Goal: Communication & Community: Connect with others

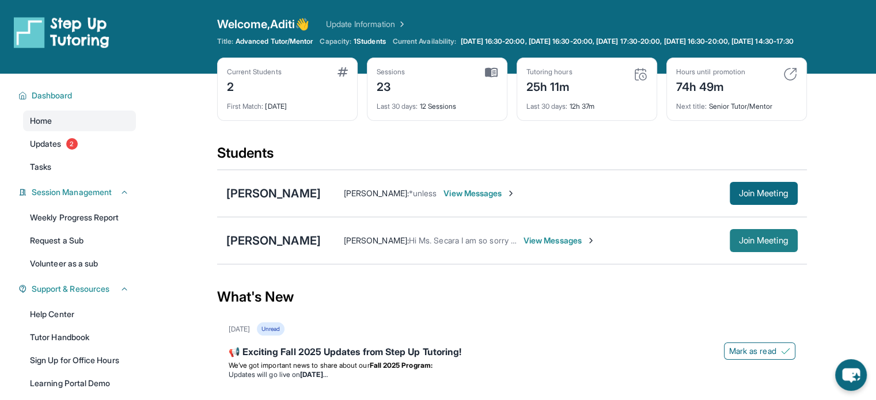
click at [756, 244] on span "Join Meeting" at bounding box center [764, 240] width 50 height 7
click at [510, 246] on span "View Messages" at bounding box center [531, 241] width 72 height 12
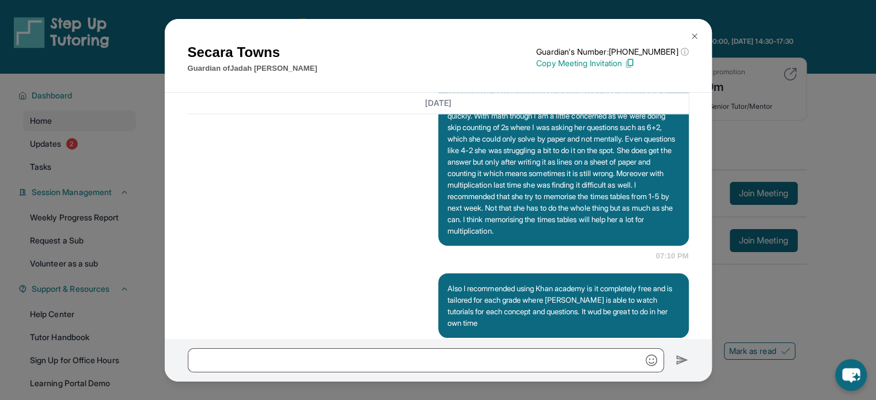
scroll to position [7603, 0]
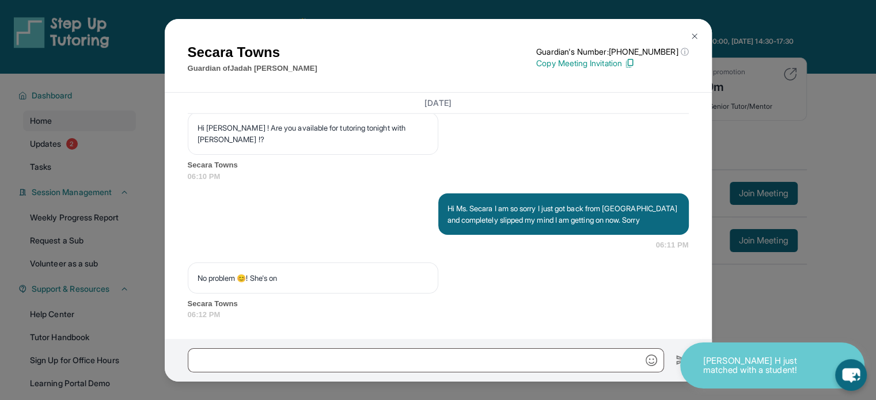
click at [694, 29] on button at bounding box center [694, 36] width 23 height 23
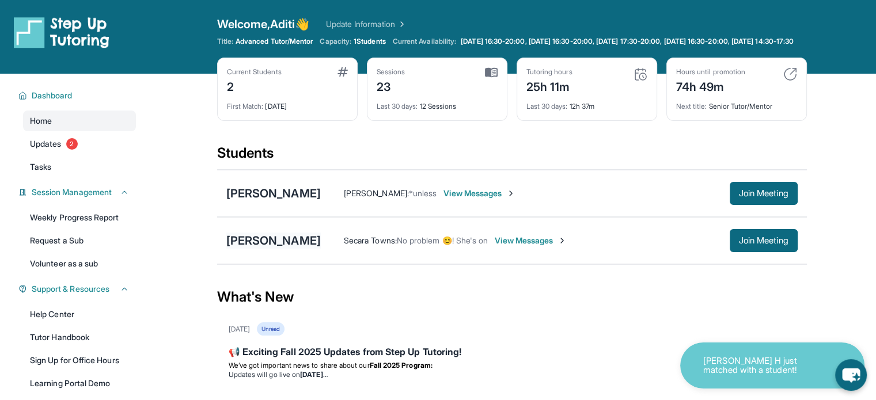
click at [276, 246] on div "[PERSON_NAME]" at bounding box center [273, 241] width 94 height 16
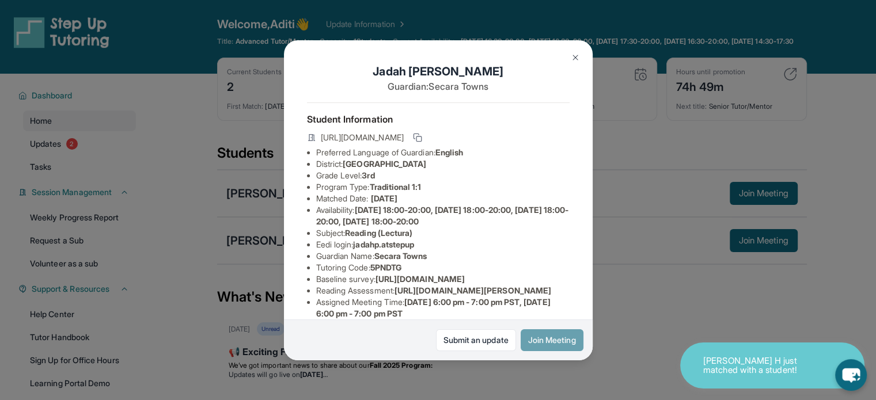
click at [560, 338] on button "Join Meeting" at bounding box center [552, 340] width 63 height 22
